Goal: Information Seeking & Learning: Check status

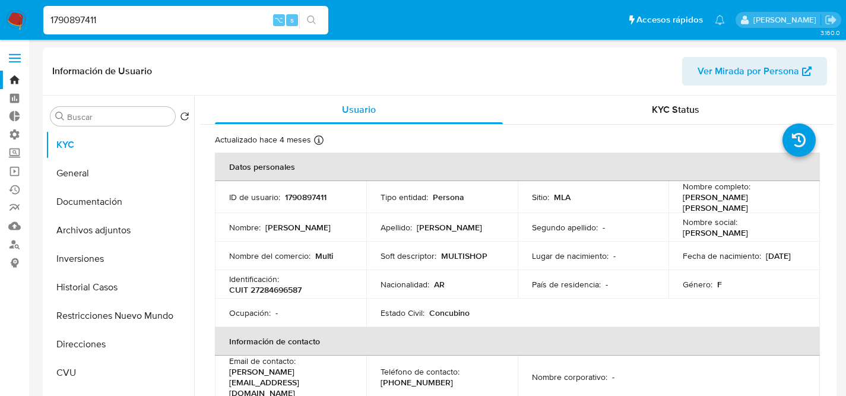
select select "10"
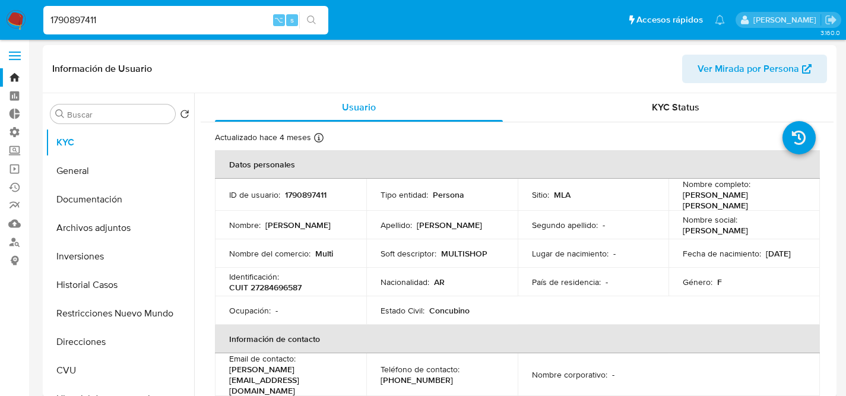
click at [147, 20] on input "1790897411" at bounding box center [185, 19] width 285 height 15
paste input "502174592"
type input "502174592"
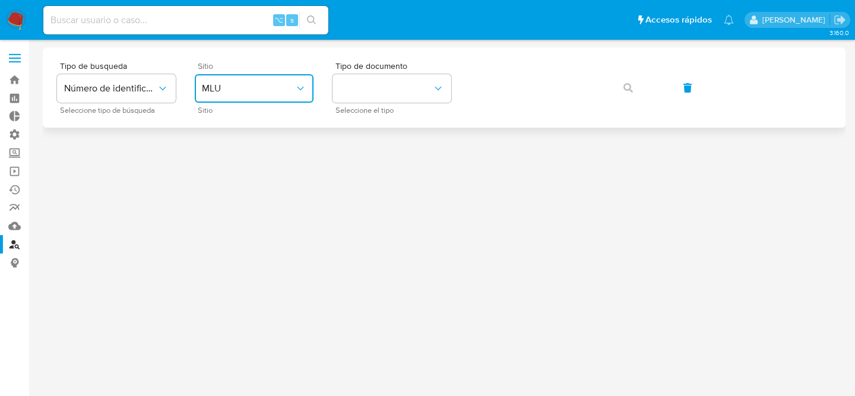
click at [268, 89] on span "MLU" at bounding box center [248, 89] width 93 height 12
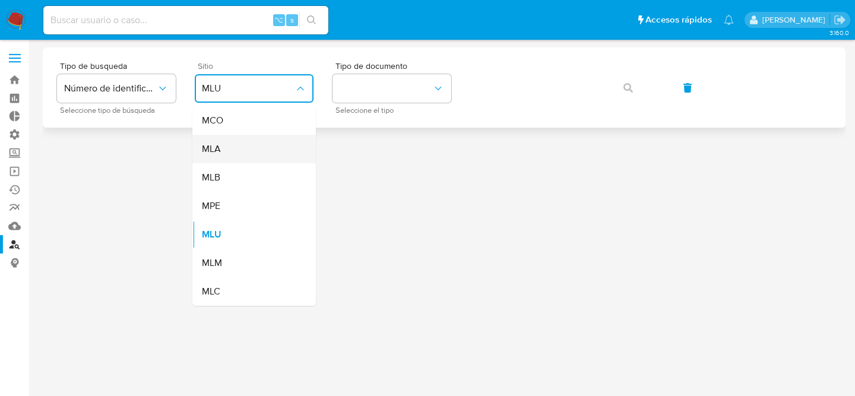
click at [269, 146] on div "MLA" at bounding box center [250, 149] width 97 height 29
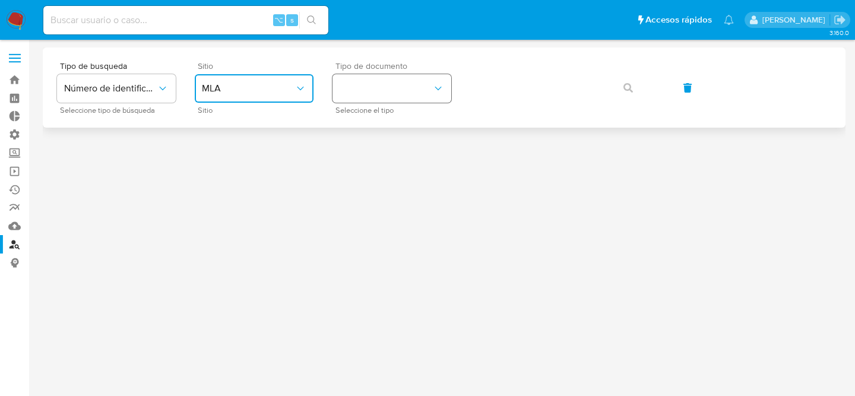
click at [375, 88] on button "identificationType" at bounding box center [392, 88] width 119 height 29
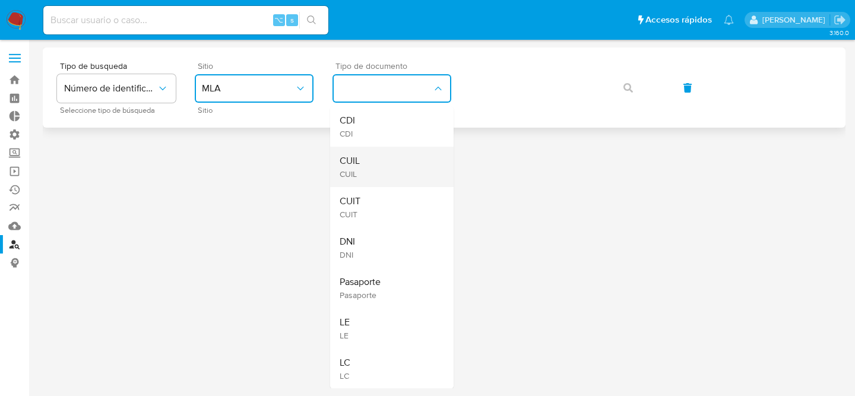
click at [371, 166] on div "CUIL CUIL" at bounding box center [388, 167] width 97 height 40
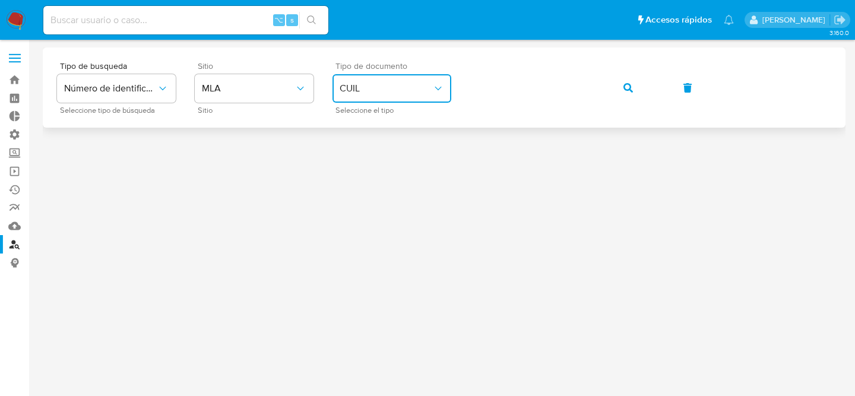
click at [608, 74] on button "button" at bounding box center [628, 88] width 40 height 29
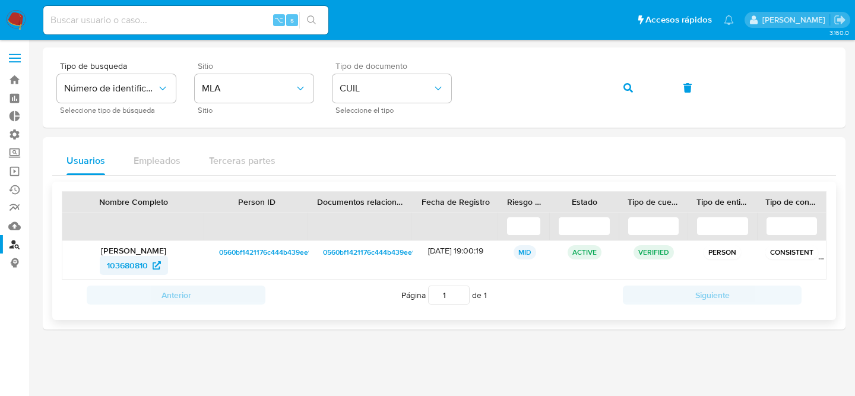
click at [119, 263] on span "103680810" at bounding box center [127, 265] width 41 height 19
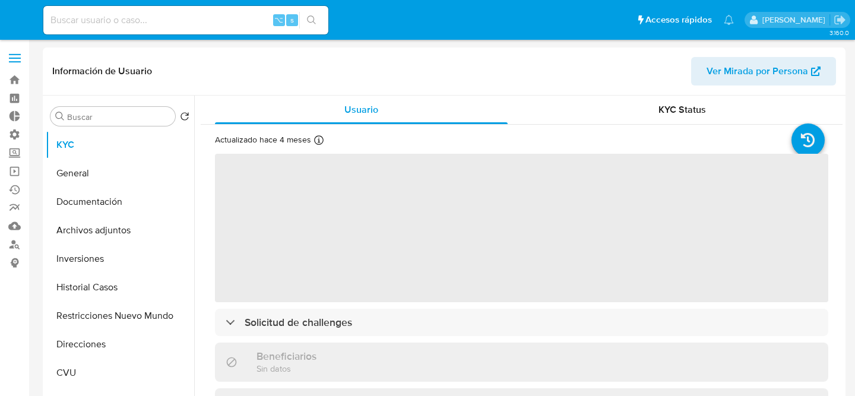
select select "10"
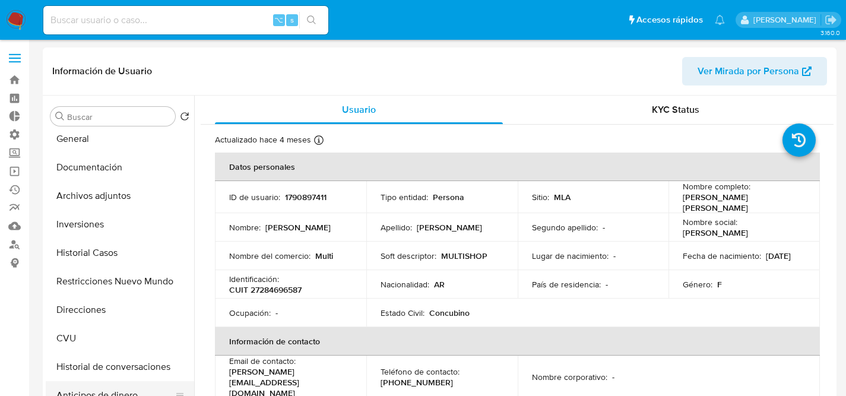
scroll to position [95, 0]
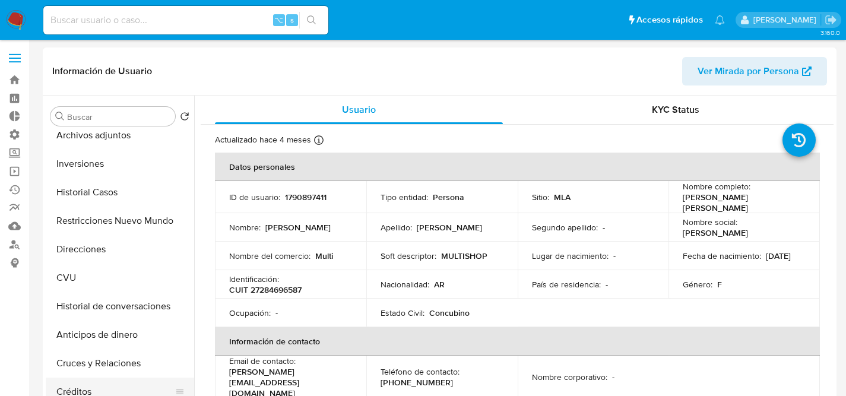
click at [82, 384] on button "Créditos" at bounding box center [115, 392] width 139 height 29
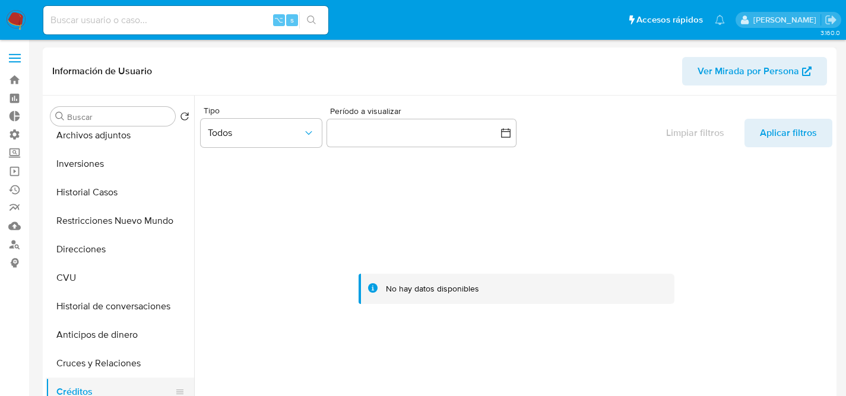
click at [84, 386] on button "Créditos" at bounding box center [115, 392] width 139 height 29
click at [91, 363] on button "Cruces y Relaciones" at bounding box center [115, 363] width 139 height 29
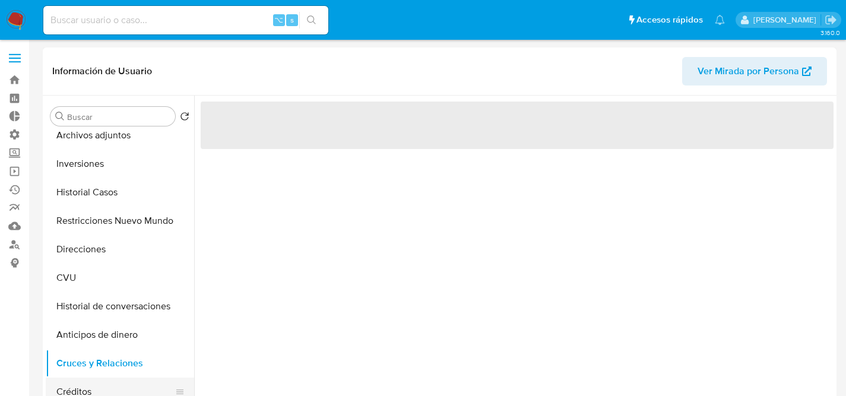
click at [86, 381] on button "Créditos" at bounding box center [115, 392] width 139 height 29
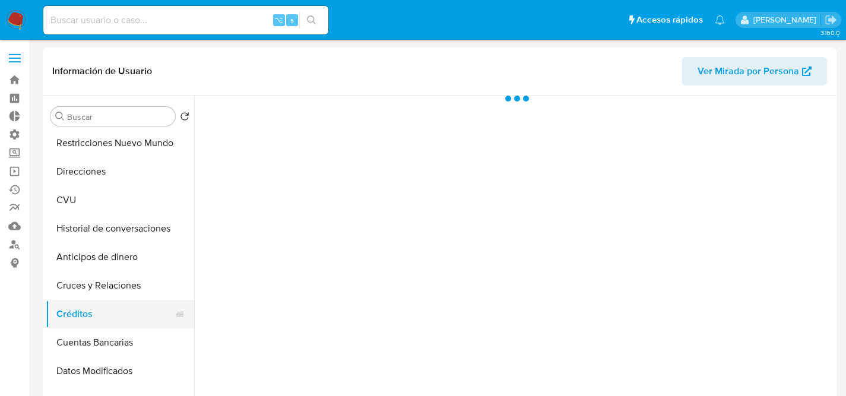
scroll to position [173, 0]
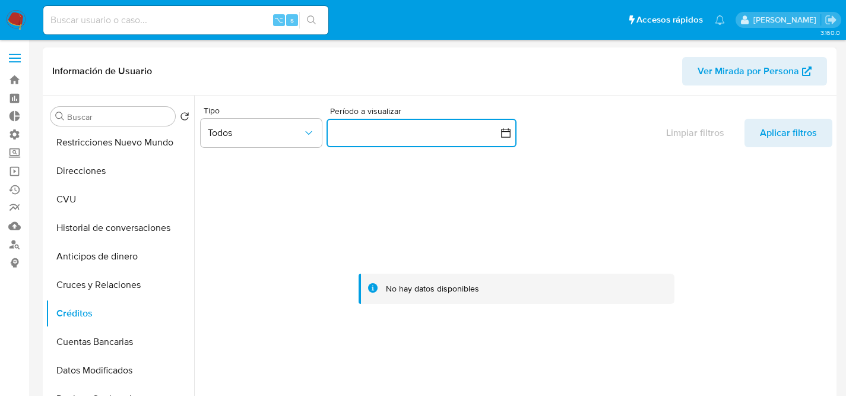
click at [376, 129] on button "button" at bounding box center [422, 133] width 190 height 29
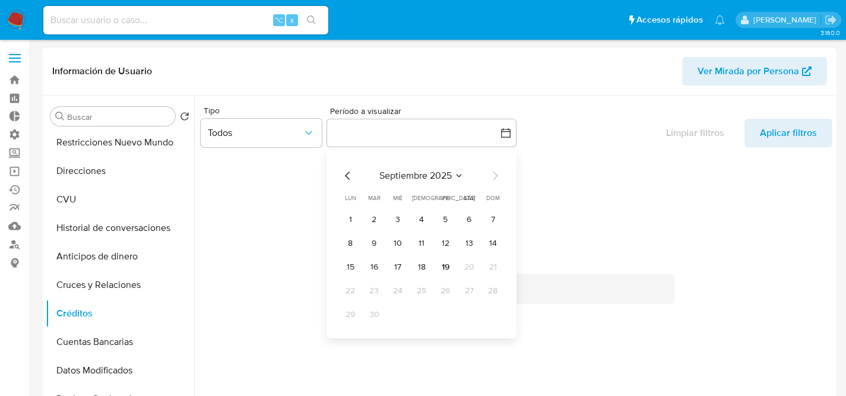
click at [347, 186] on div "septiembre 2025 septiembre 2025 lun lunes mar martes mié miércoles jue jueves v…" at bounding box center [422, 247] width 162 height 156
click at [349, 179] on icon "Mes anterior" at bounding box center [348, 176] width 14 height 14
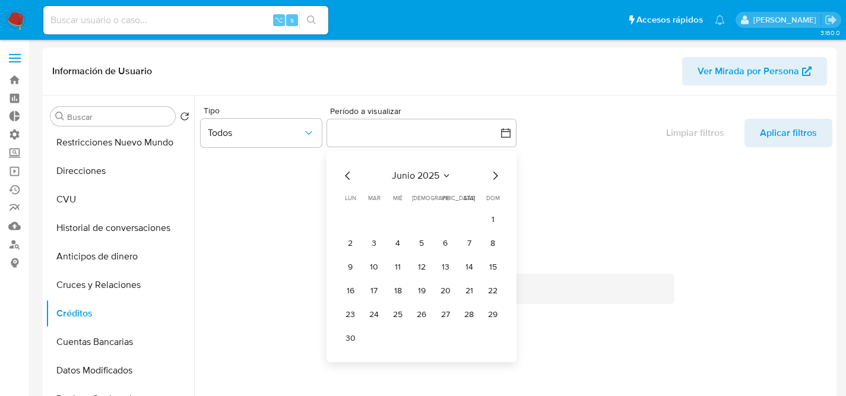
click at [349, 179] on icon "Mes anterior" at bounding box center [348, 176] width 14 height 14
click at [476, 221] on button "1" at bounding box center [469, 219] width 19 height 19
click at [494, 182] on icon "Mes siguiente" at bounding box center [495, 176] width 14 height 14
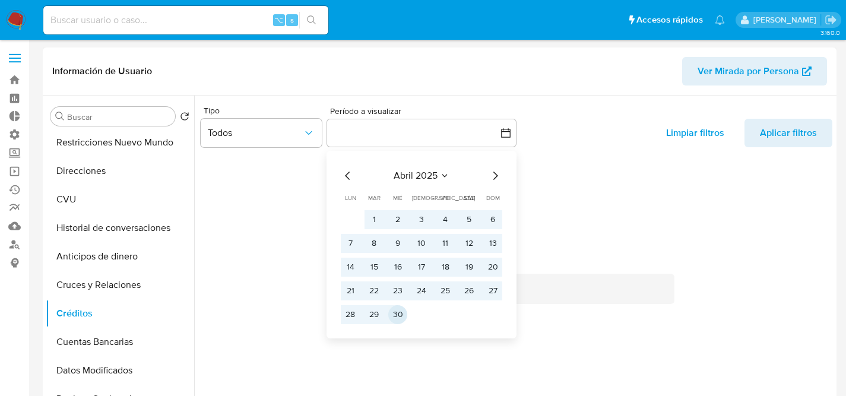
click at [390, 307] on button "30" at bounding box center [397, 314] width 19 height 19
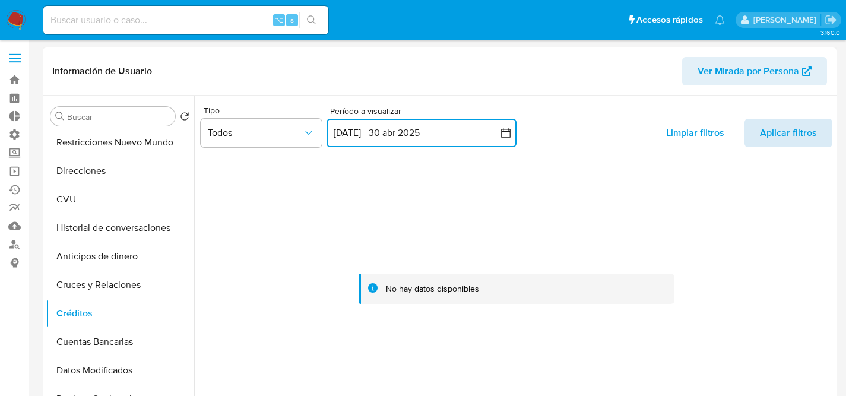
click at [776, 142] on span "Aplicar filtros" at bounding box center [788, 133] width 57 height 29
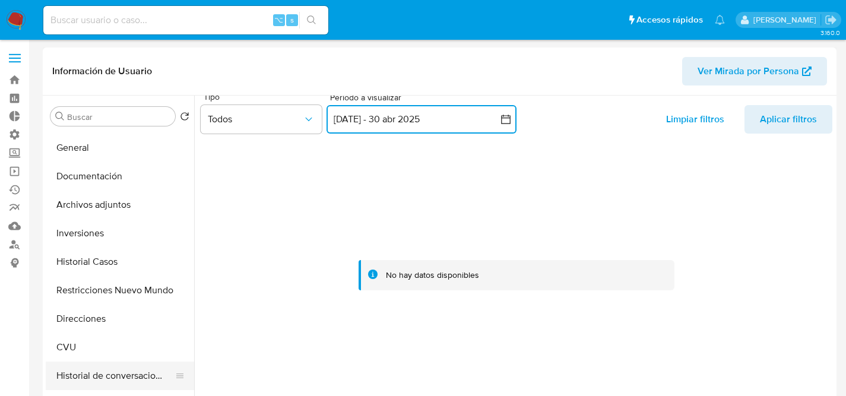
scroll to position [0, 0]
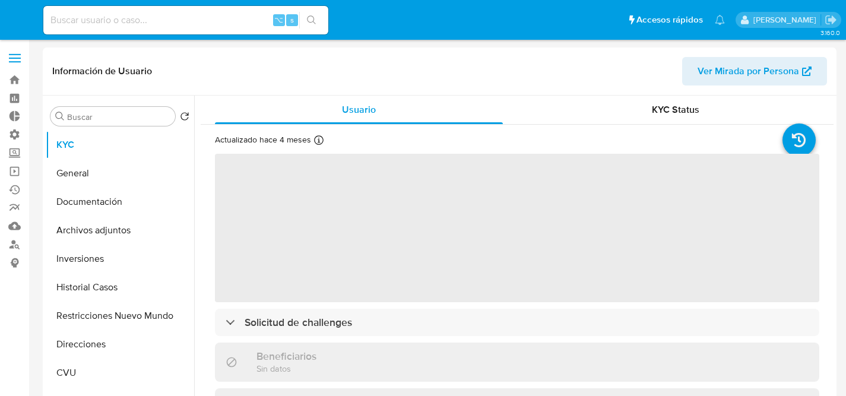
select select "10"
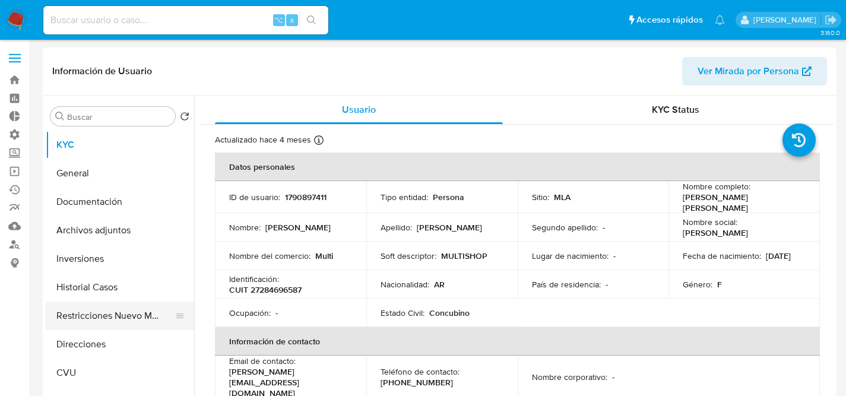
click at [119, 316] on button "Restricciones Nuevo Mundo" at bounding box center [115, 316] width 139 height 29
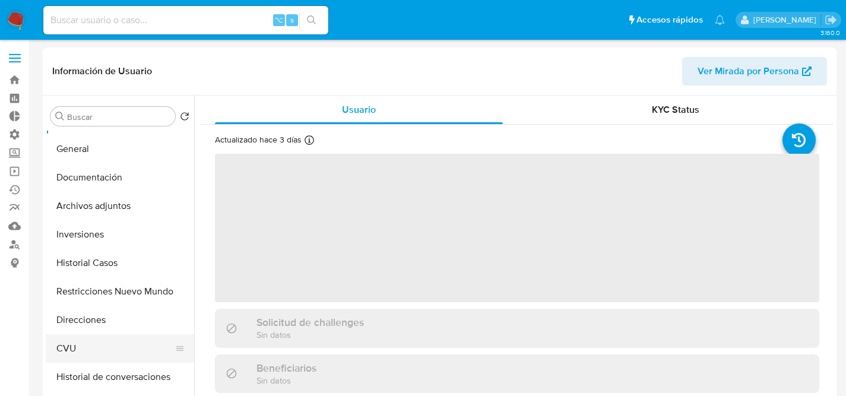
select select "10"
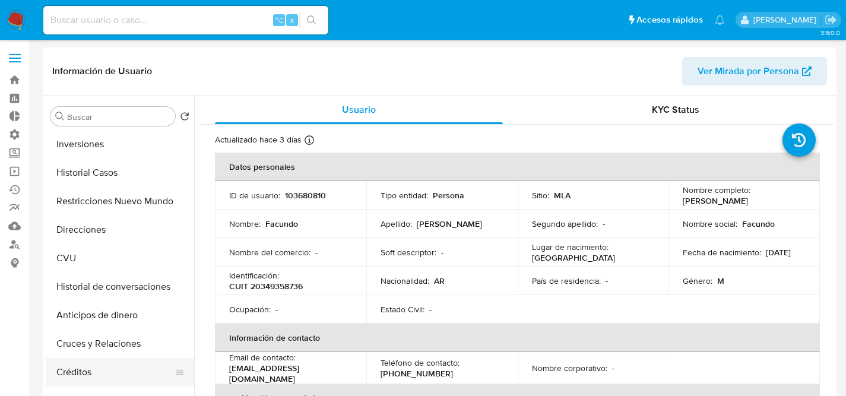
click at [86, 365] on button "Créditos" at bounding box center [115, 372] width 139 height 29
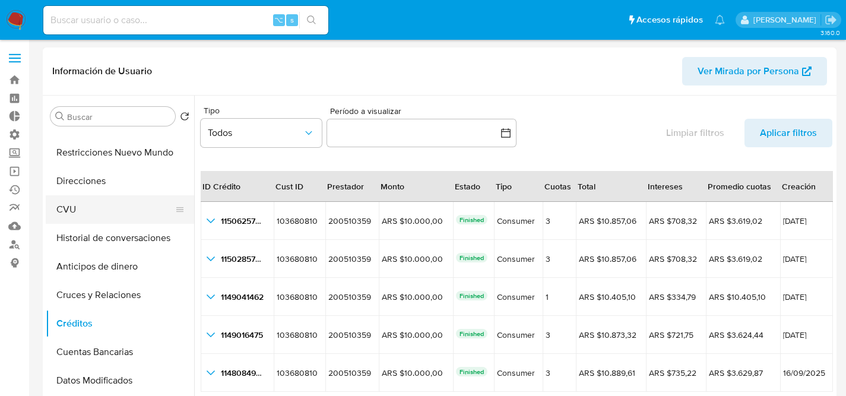
scroll to position [165, 0]
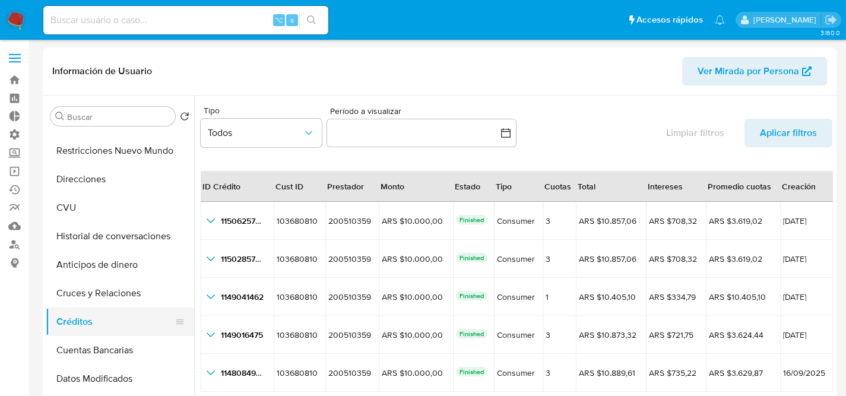
click at [100, 319] on button "Créditos" at bounding box center [115, 322] width 139 height 29
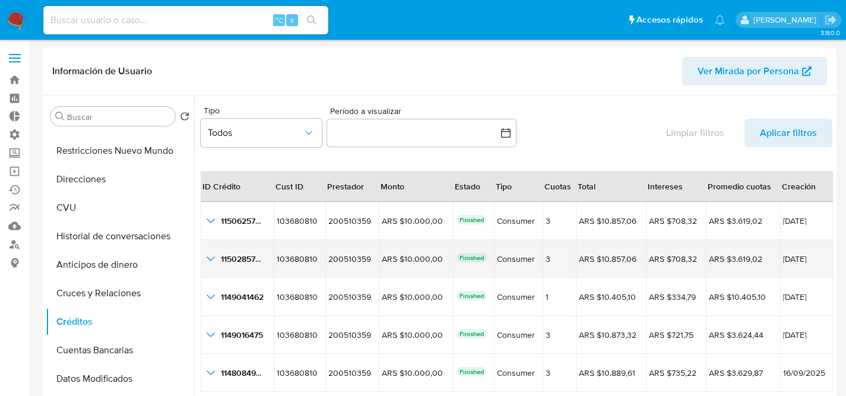
scroll to position [18, 0]
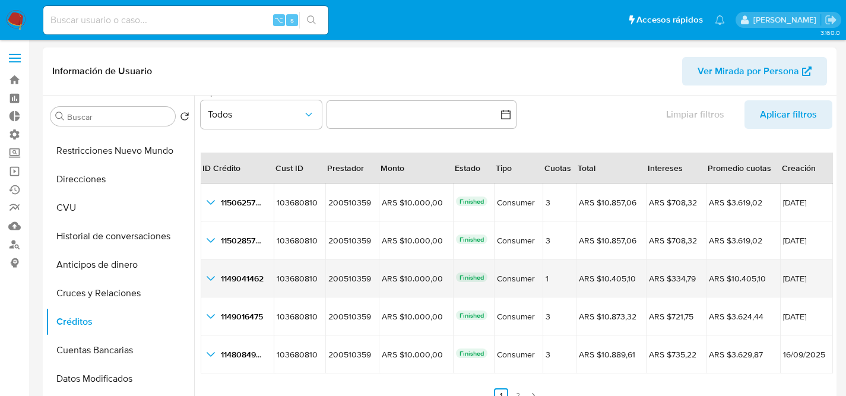
click at [235, 283] on span "1149041462" at bounding box center [242, 279] width 43 height 12
click at [220, 279] on div "1149041462 1149041462" at bounding box center [237, 278] width 67 height 14
click at [206, 279] on icon "button_show_hidden_detail_by_id_2" at bounding box center [211, 278] width 14 height 14
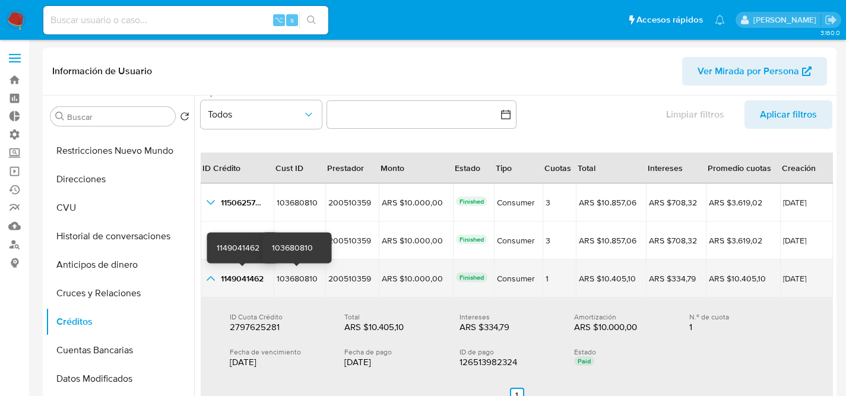
click at [283, 279] on span "103680810" at bounding box center [297, 279] width 41 height 12
click at [295, 280] on span "103680810" at bounding box center [297, 279] width 41 height 12
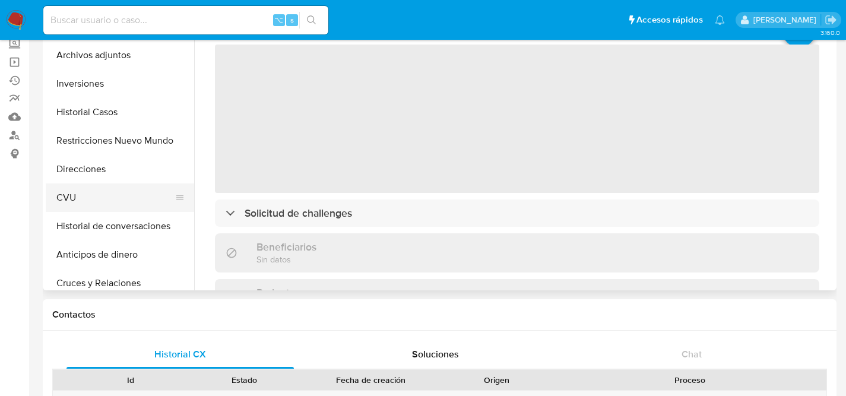
scroll to position [226, 0]
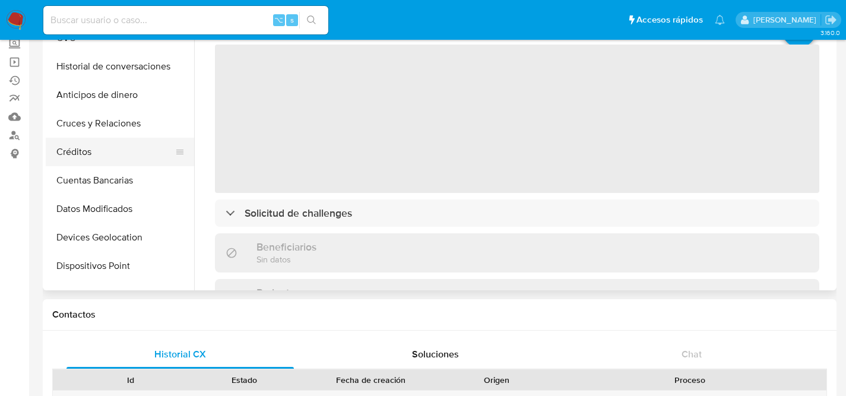
select select "10"
click at [74, 150] on button "Créditos" at bounding box center [115, 152] width 139 height 29
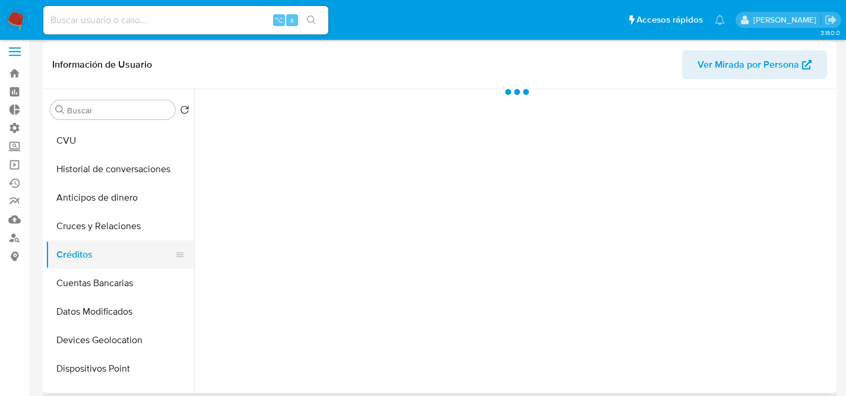
scroll to position [0, 0]
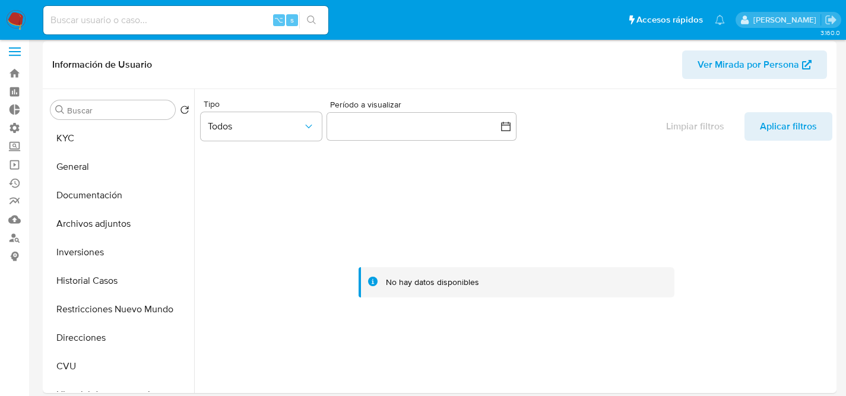
click at [141, 12] on input at bounding box center [185, 19] width 285 height 15
paste input "123913557"
type input "123913557"
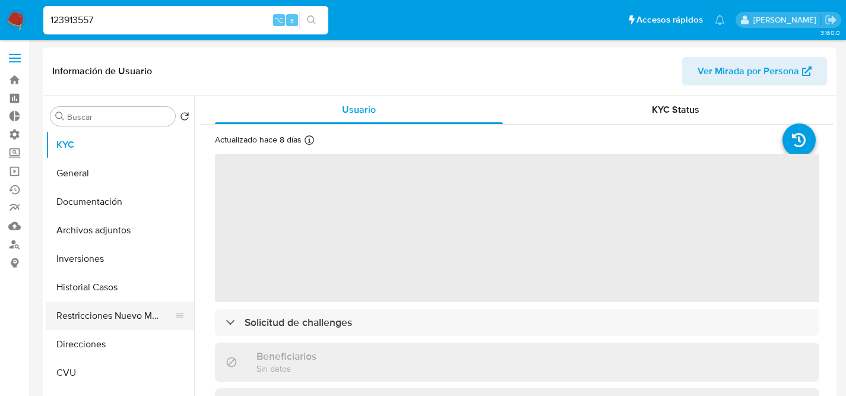
scroll to position [100, 0]
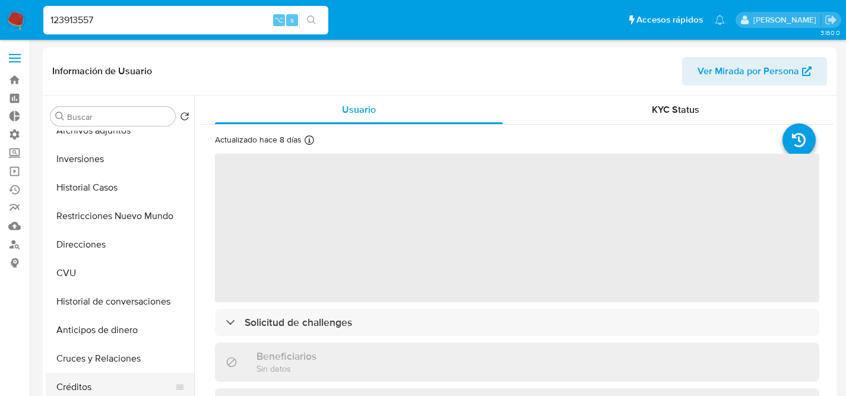
select select "10"
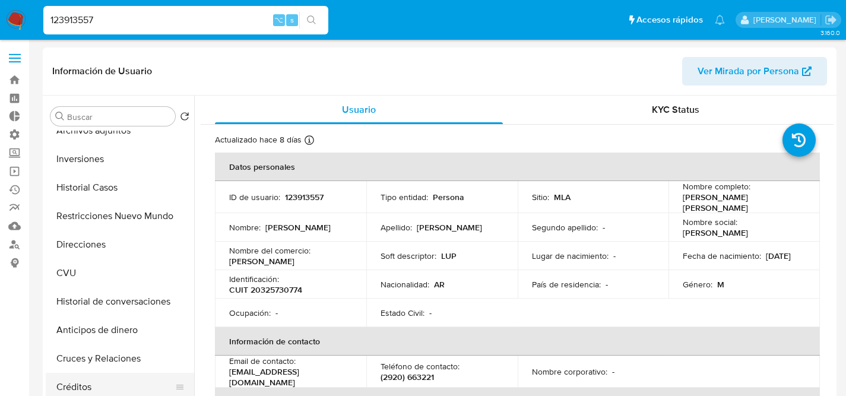
click at [81, 377] on button "Créditos" at bounding box center [115, 387] width 139 height 29
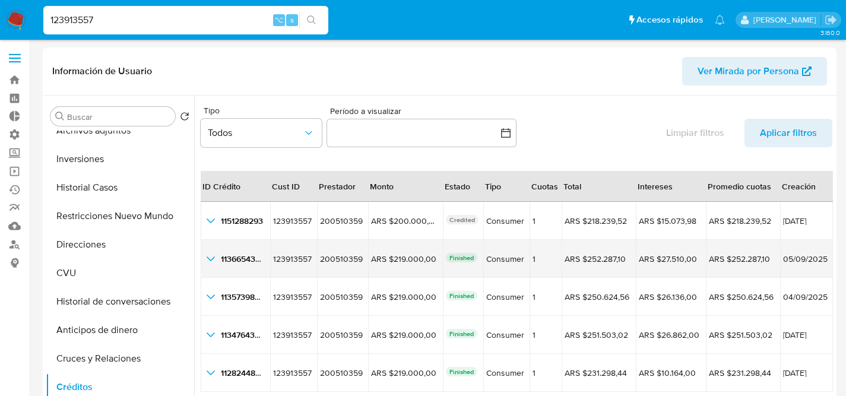
click at [217, 258] on icon "button_show_hidden_detail_by_id_1" at bounding box center [211, 259] width 14 height 14
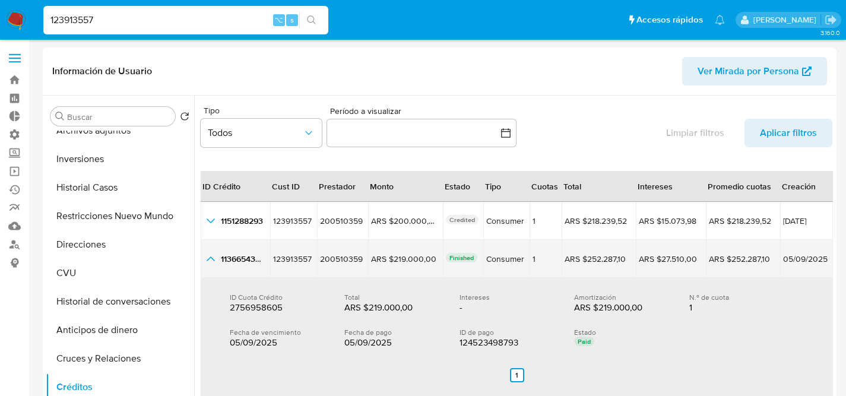
click at [214, 257] on icon "button_show_hidden_detail_by_id_1" at bounding box center [211, 259] width 14 height 14
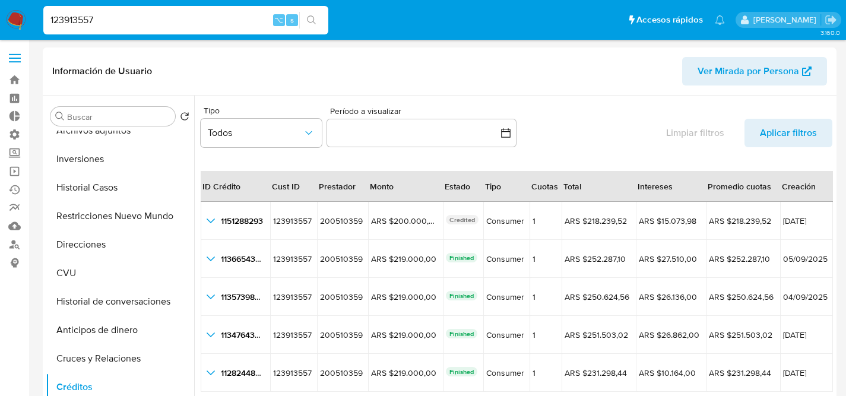
click at [87, 26] on input "123913557" at bounding box center [185, 19] width 285 height 15
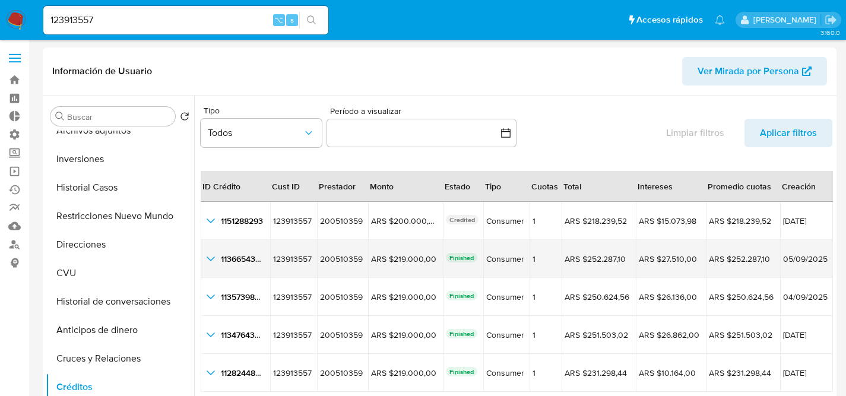
click at [214, 258] on icon "button_show_hidden_detail_by_id_1" at bounding box center [211, 259] width 14 height 14
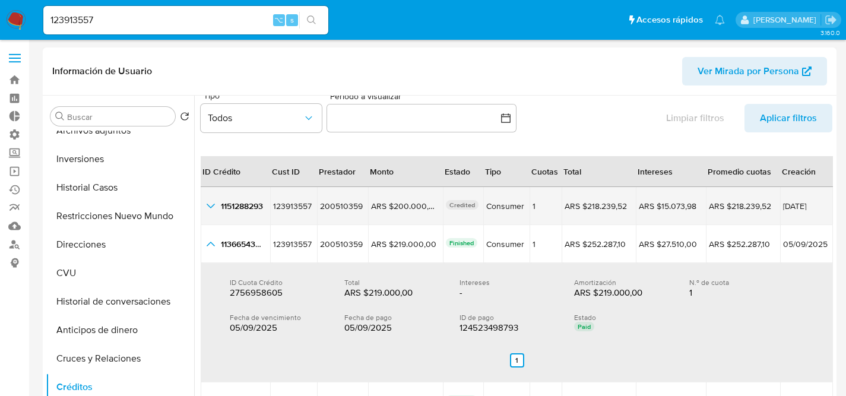
scroll to position [15, 0]
